Goal: Task Accomplishment & Management: Manage account settings

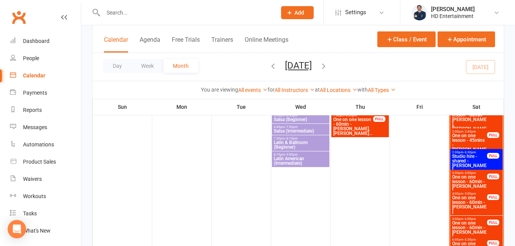
scroll to position [613, 0]
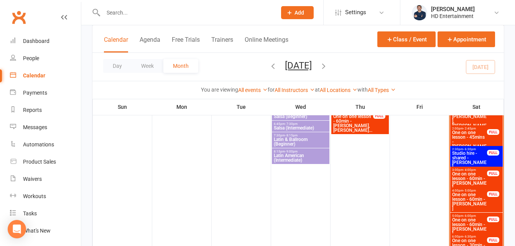
click at [467, 205] on span "One on one lesson - 60min - [PERSON_NAME]" at bounding box center [469, 201] width 36 height 18
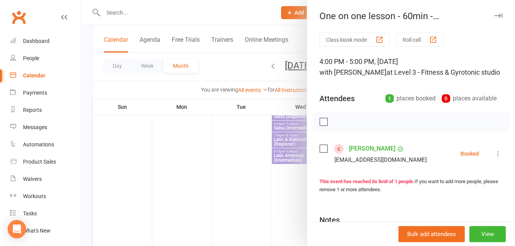
click at [384, 155] on link "[PERSON_NAME]" at bounding box center [372, 149] width 46 height 12
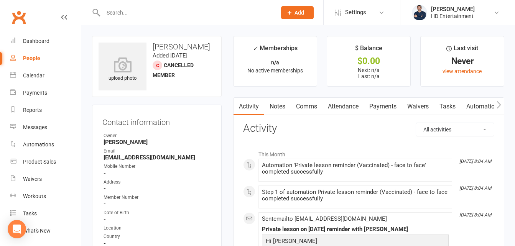
click at [278, 109] on link "Notes" at bounding box center [277, 107] width 26 height 18
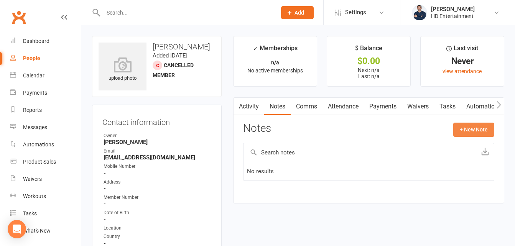
click at [466, 128] on button "+ New Note" at bounding box center [473, 130] width 41 height 14
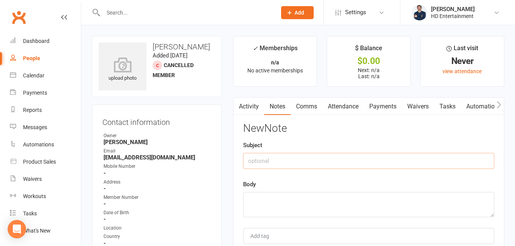
click at [259, 159] on input "text" at bounding box center [368, 161] width 251 height 16
type input "[DATE] Initial Ax & session"
click at [263, 202] on textarea at bounding box center [368, 204] width 251 height 25
drag, startPoint x: 491, startPoint y: 216, endPoint x: 485, endPoint y: 232, distance: 16.7
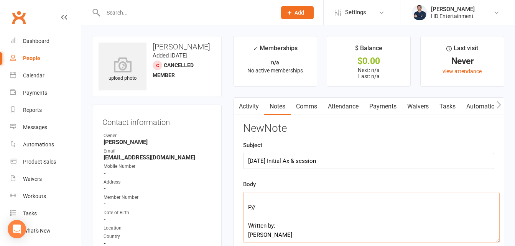
click at [497, 241] on textarea "[PERSON_NAME]: S// O// A// P// Written by: [PERSON_NAME]" at bounding box center [371, 217] width 256 height 51
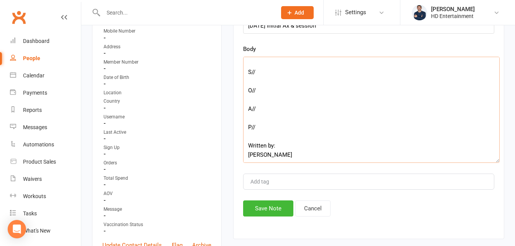
scroll to position [20, 0]
drag, startPoint x: 498, startPoint y: 105, endPoint x: 496, endPoint y: 154, distance: 49.8
click at [498, 161] on textarea "[PERSON_NAME]: S// O// A// P// Written by: [PERSON_NAME]" at bounding box center [371, 110] width 257 height 107
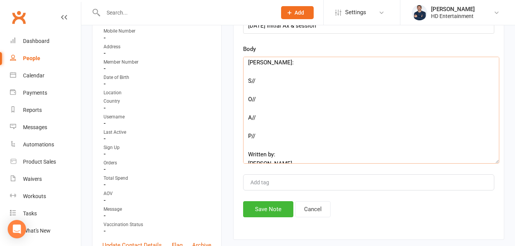
scroll to position [2, 0]
click at [269, 109] on textarea "[PERSON_NAME]: S// O// A// P// Written by: [PERSON_NAME]" at bounding box center [371, 110] width 256 height 107
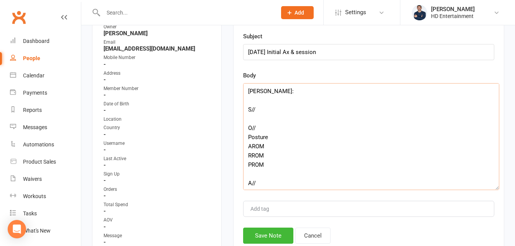
scroll to position [97, 0]
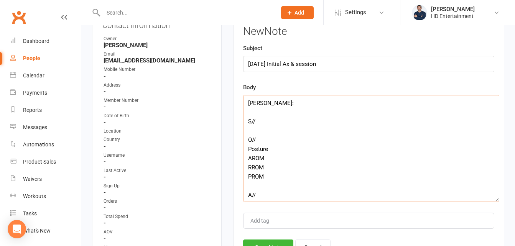
click at [289, 102] on textarea "[PERSON_NAME]: S// O// Posture AROM RROM PROM A// P// Written by: [PERSON_NAME]" at bounding box center [371, 148] width 256 height 107
click at [264, 141] on textarea "[PERSON_NAME] ' Decompression of spine' DOB: S// O// Posture AROM RROM PROM A//…" at bounding box center [371, 148] width 256 height 107
paste textarea "*Medical history specific to the need for [MEDICAL_DATA], *medication your husb…"
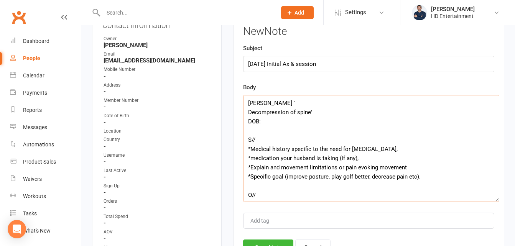
click at [268, 121] on textarea "[PERSON_NAME] ' Decompression of spine' DOB: S// *Medical history specific to t…" at bounding box center [371, 148] width 256 height 107
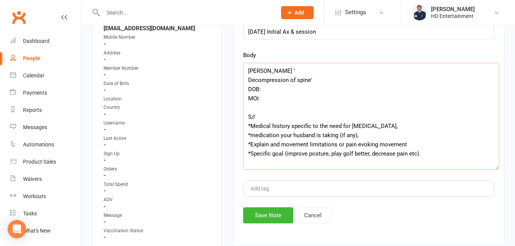
scroll to position [174, 0]
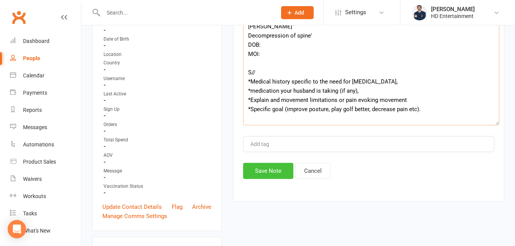
type textarea "[PERSON_NAME] ' Decompression of spine' DOB: MOI: S// *Medical history specific…"
click at [258, 173] on button "Save Note" at bounding box center [268, 171] width 50 height 16
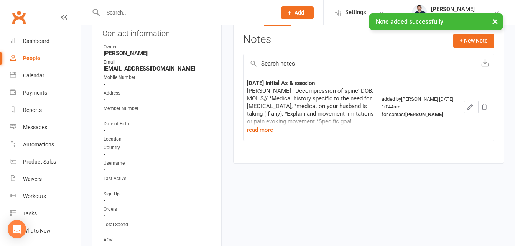
scroll to position [59, 0]
